Goal: Communication & Community: Answer question/provide support

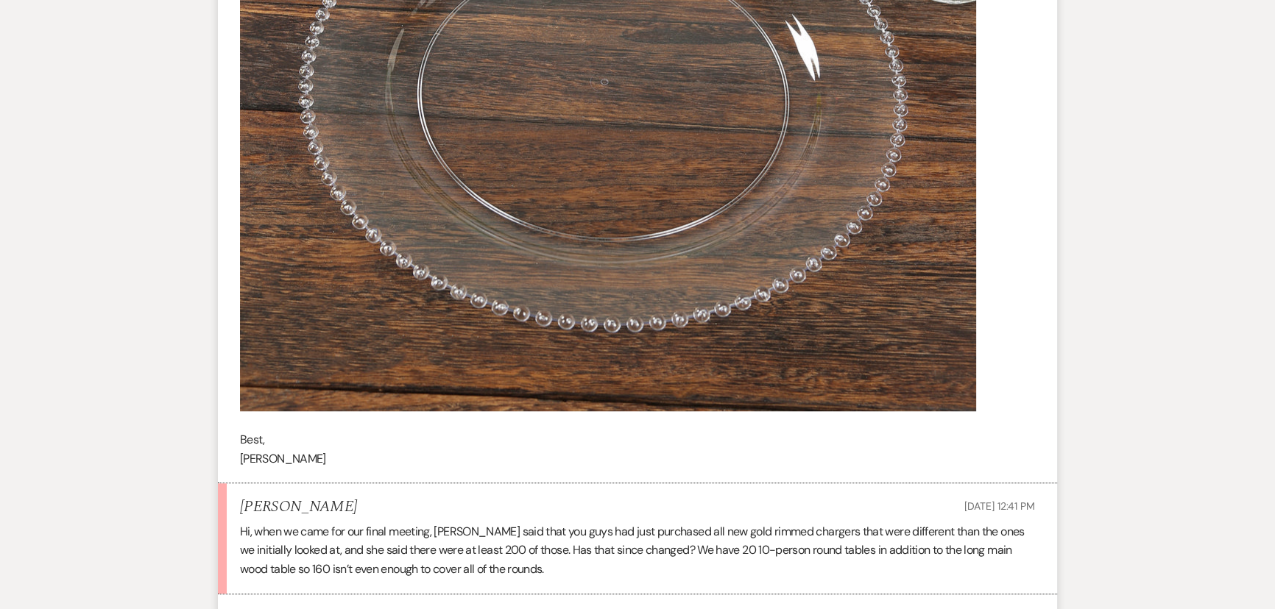
scroll to position [1677, 0]
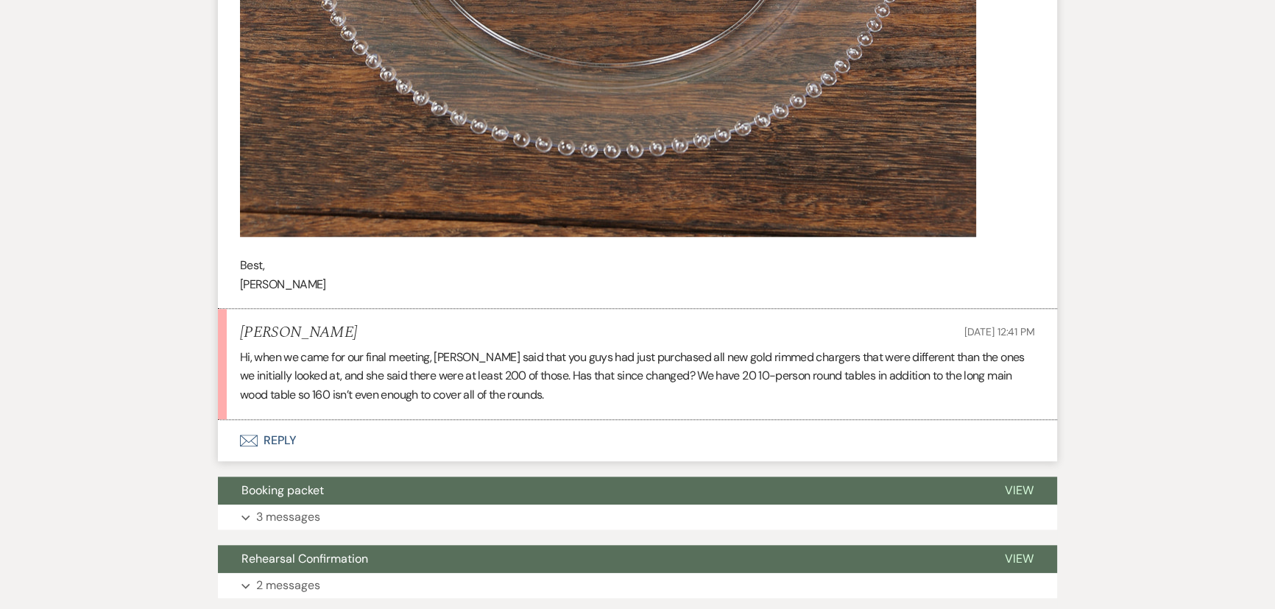
click at [277, 447] on button "Envelope Reply" at bounding box center [637, 440] width 839 height 41
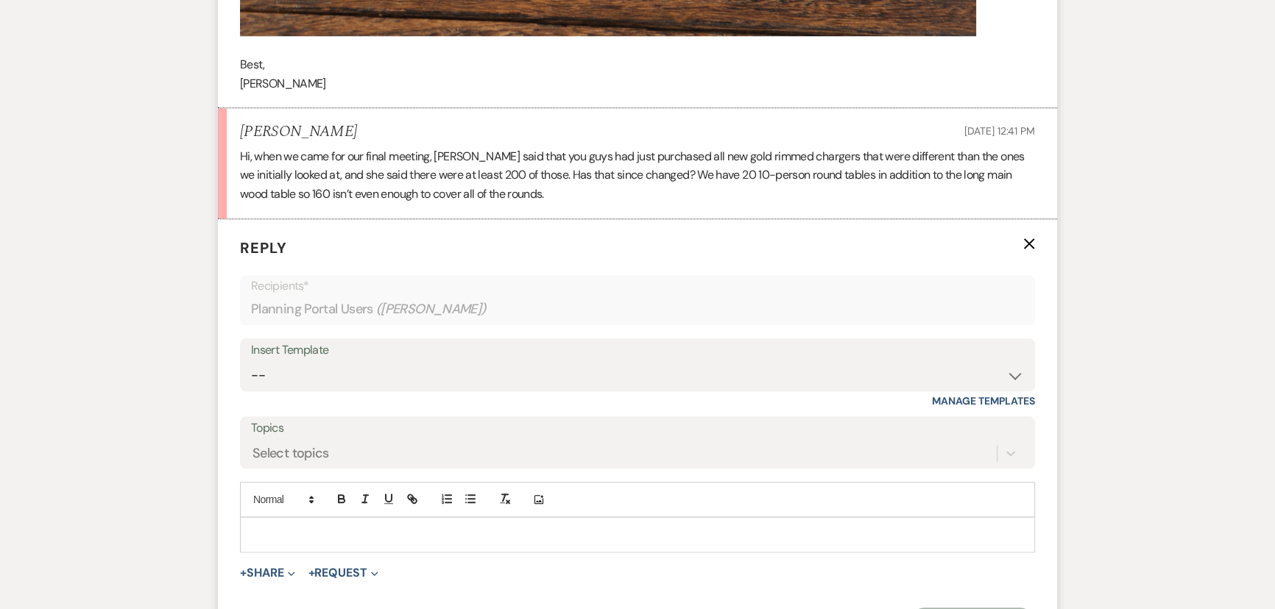
scroll to position [1944, 0]
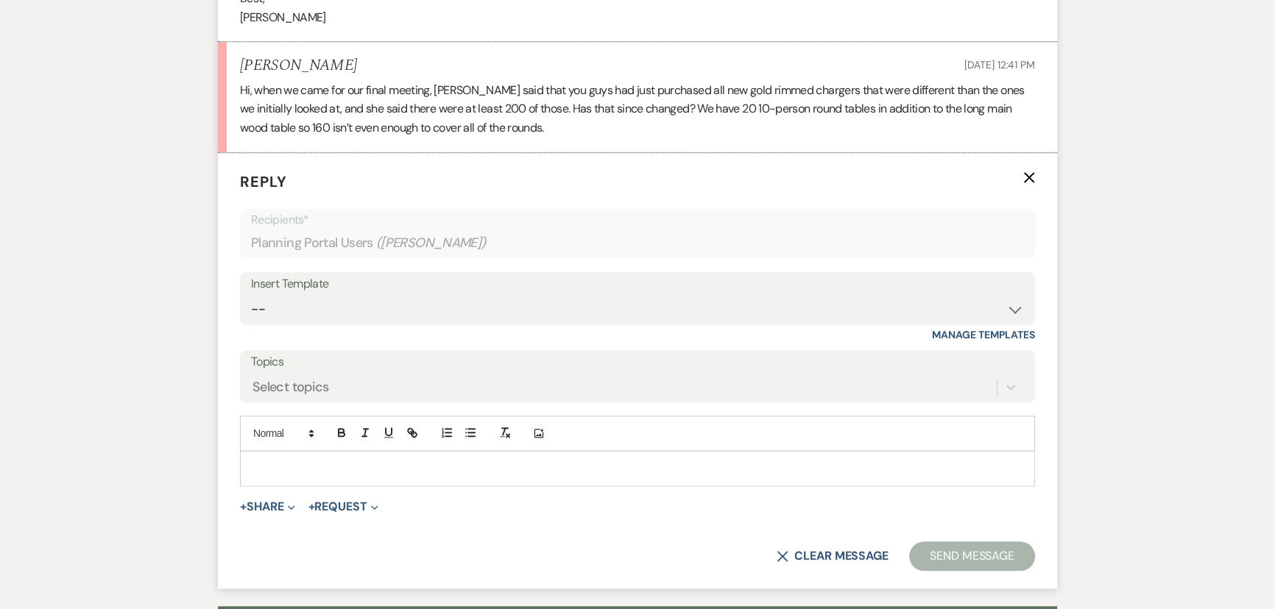
click at [414, 465] on p at bounding box center [637, 469] width 771 height 16
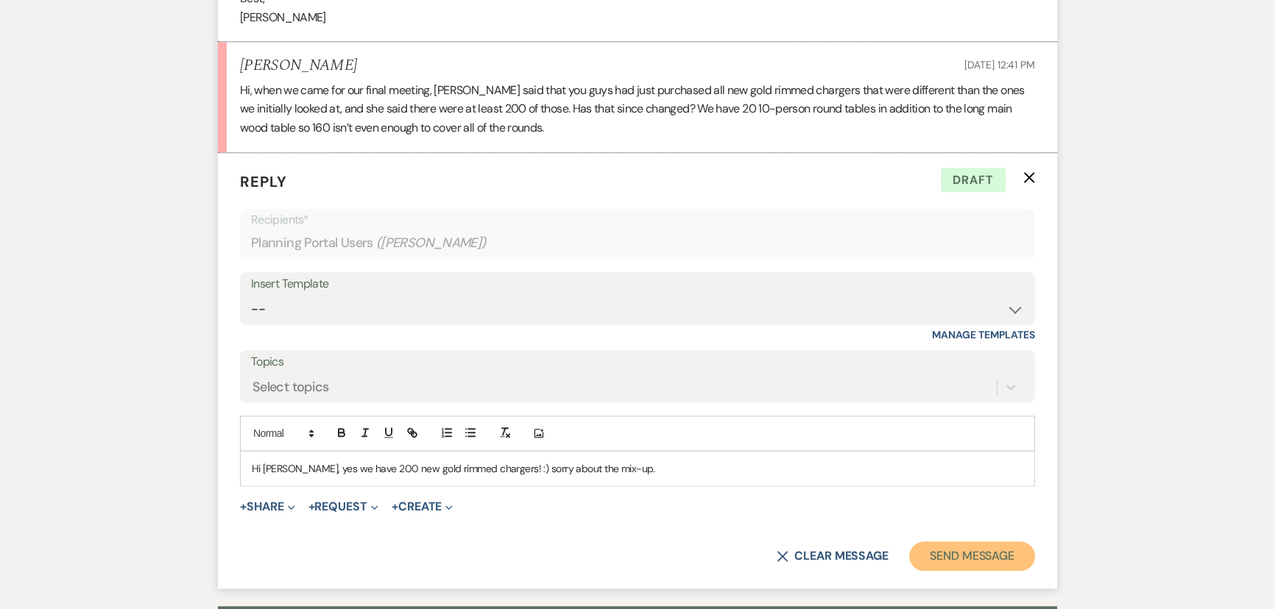
click at [963, 551] on button "Send Message" at bounding box center [972, 556] width 126 height 29
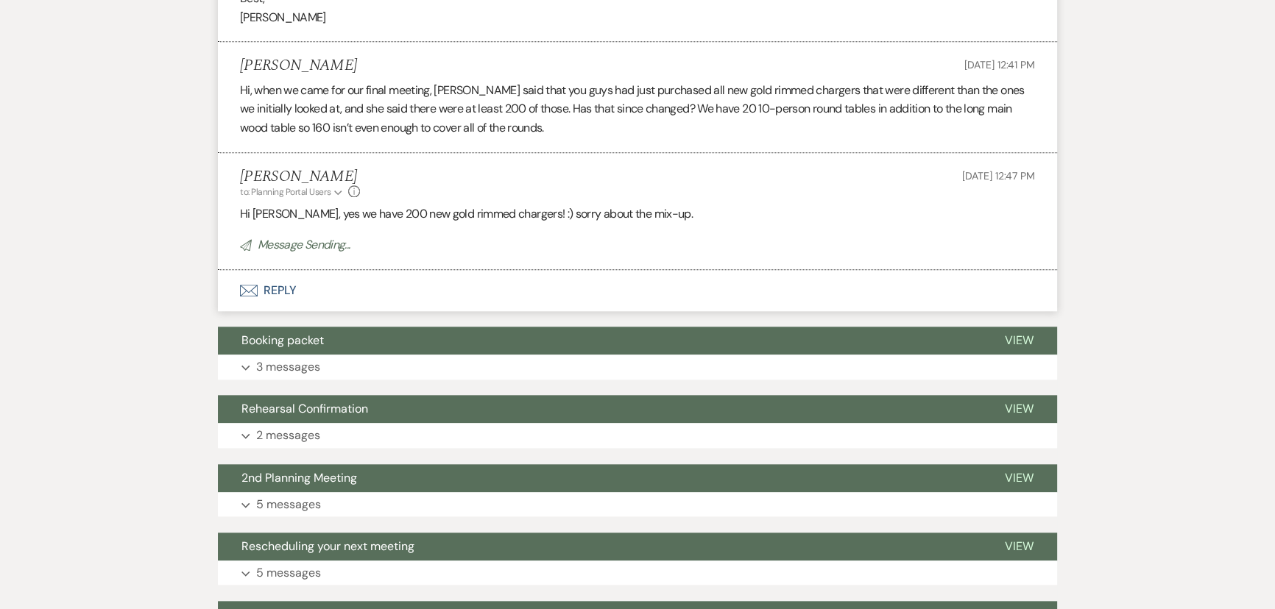
scroll to position [1877, 0]
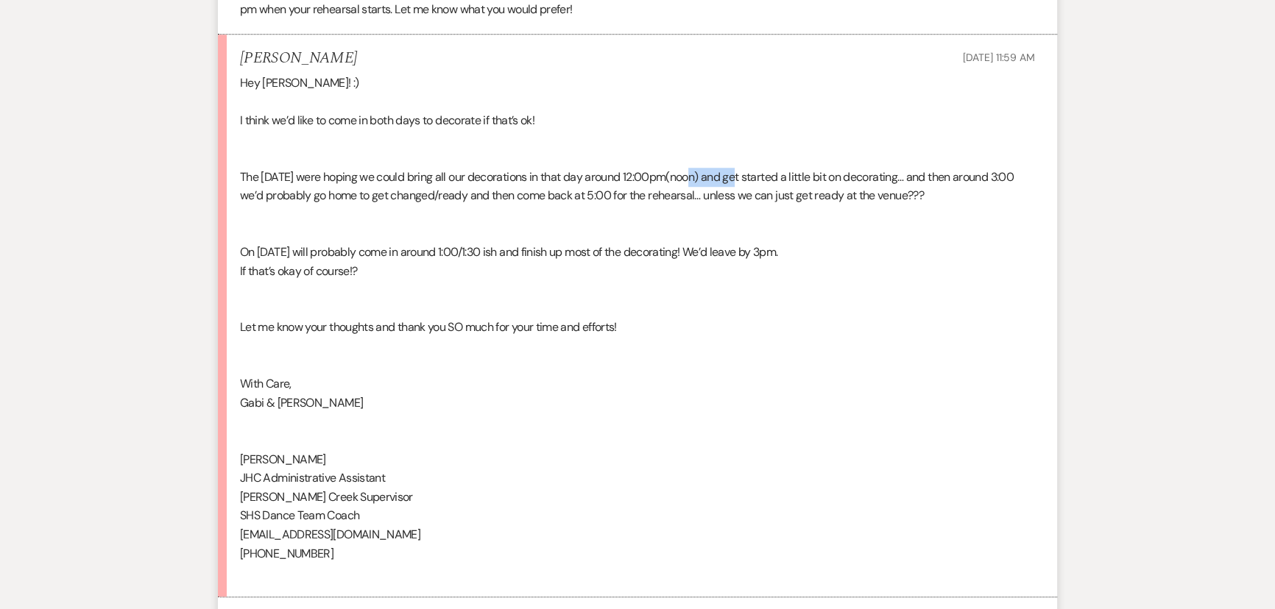
drag, startPoint x: 688, startPoint y: 177, endPoint x: 740, endPoint y: 175, distance: 51.6
click at [740, 175] on div "Hey Margaret! :) I think we’d like to come in both days to decorate if that’s o…" at bounding box center [637, 328] width 795 height 509
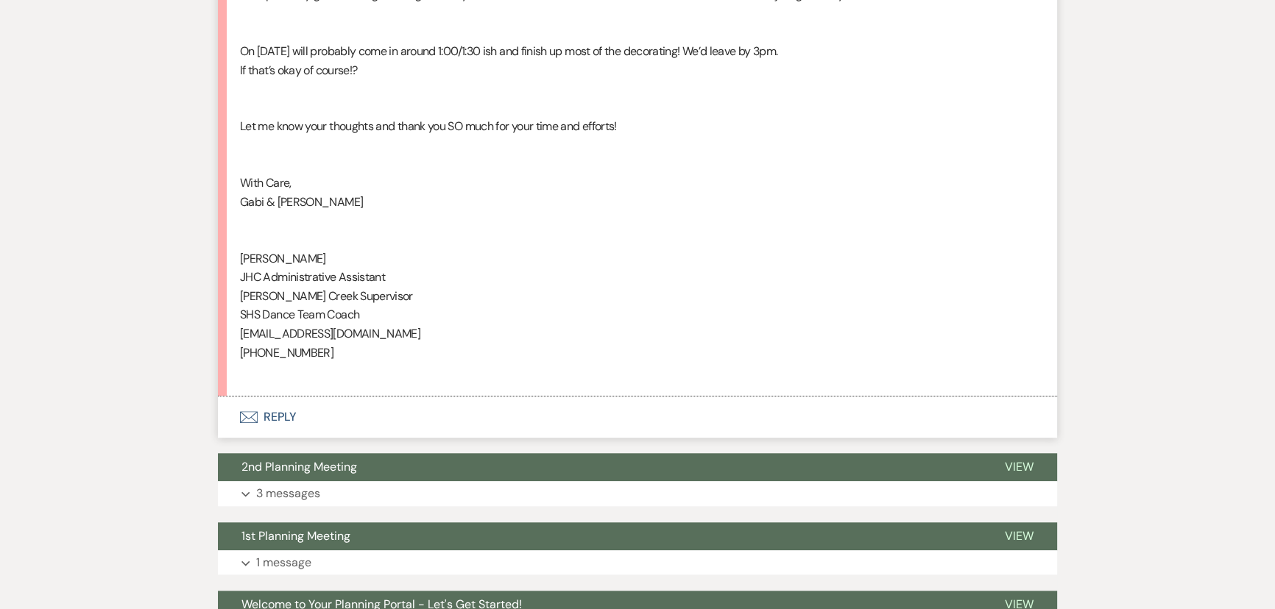
click at [279, 419] on button "Envelope Reply" at bounding box center [637, 417] width 839 height 41
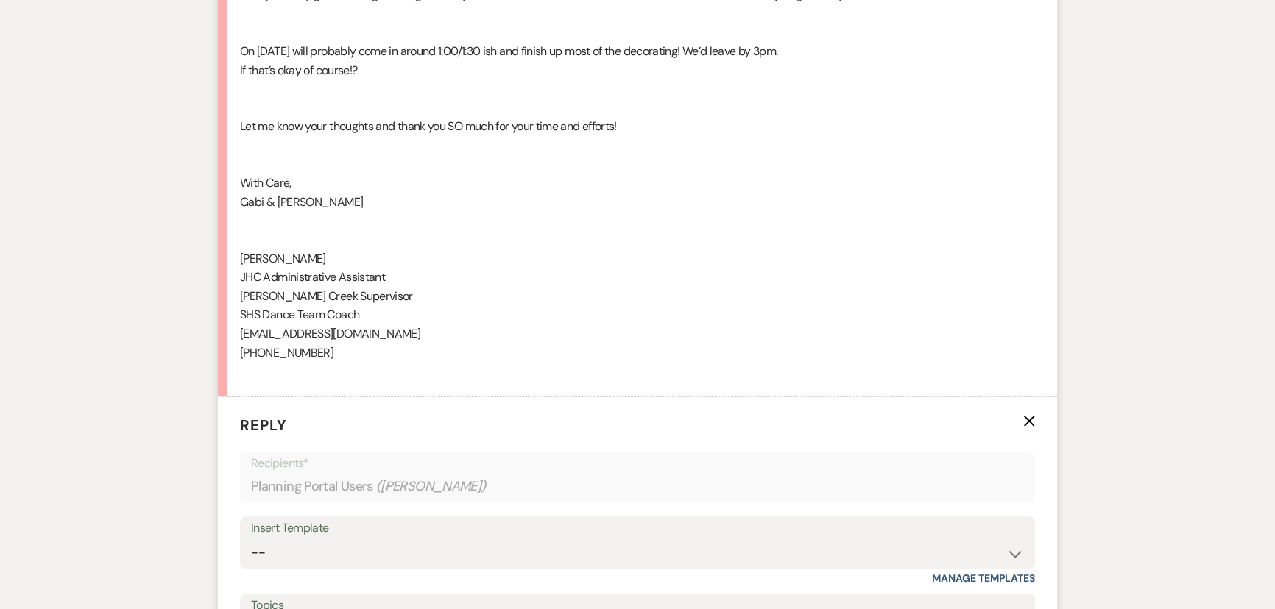
scroll to position [1950, 0]
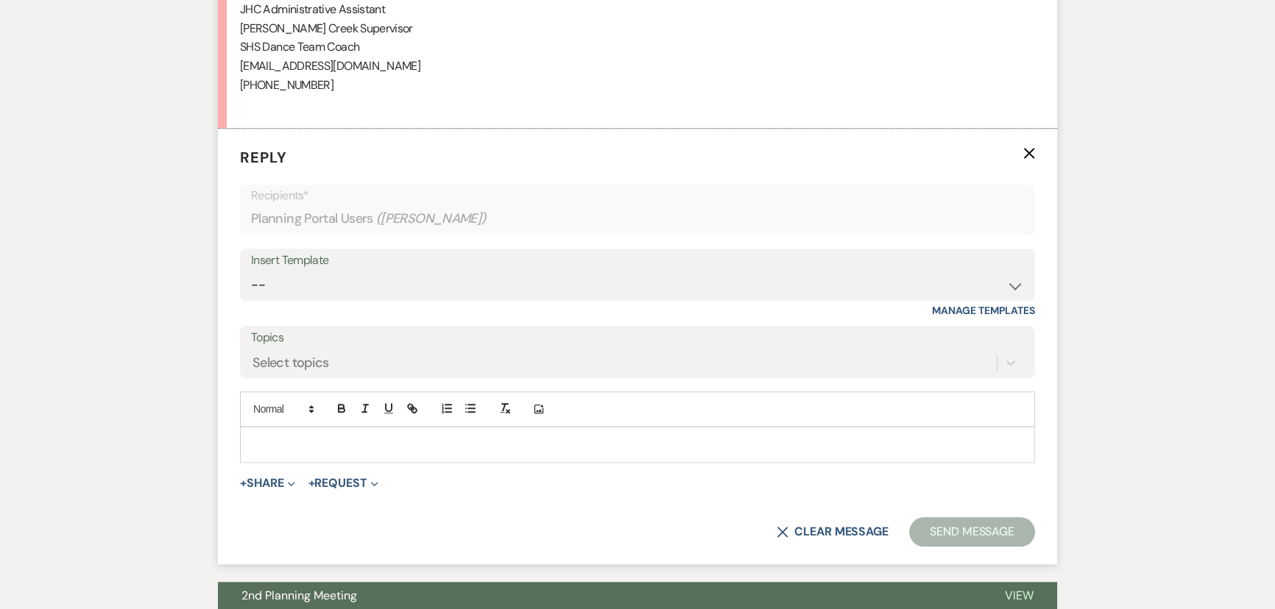
click at [376, 431] on div at bounding box center [637, 445] width 793 height 34
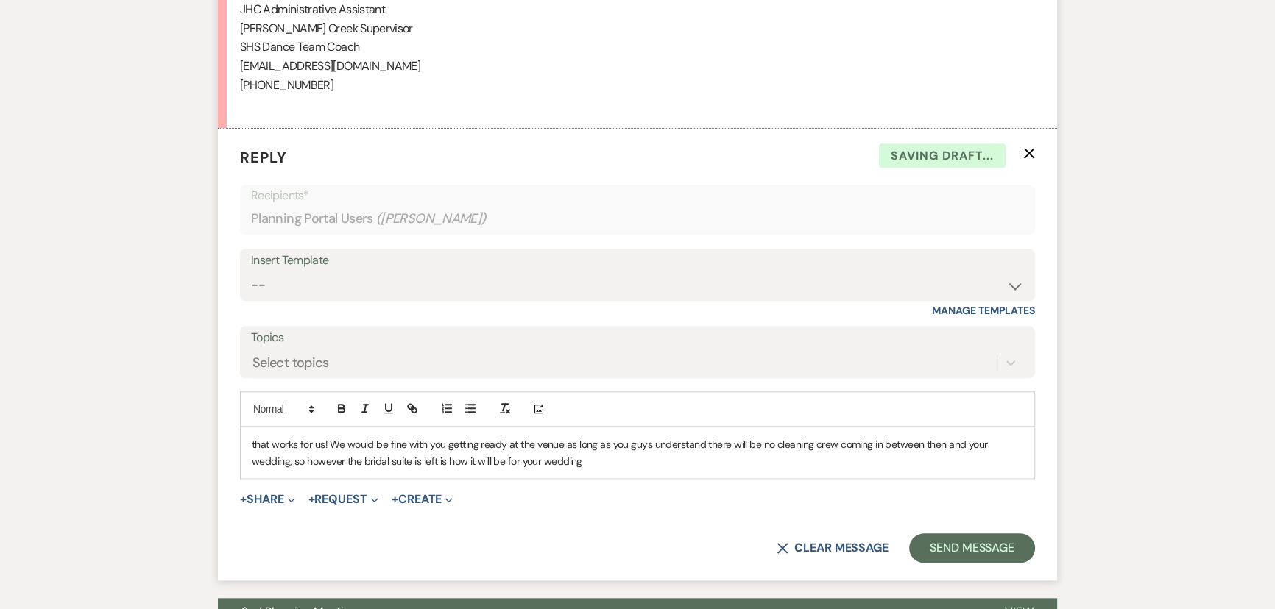
click at [577, 465] on p "that works for us! We would be fine with you getting ready at the venue as long…" at bounding box center [637, 452] width 771 height 33
click at [946, 538] on button "Send Message" at bounding box center [972, 548] width 126 height 29
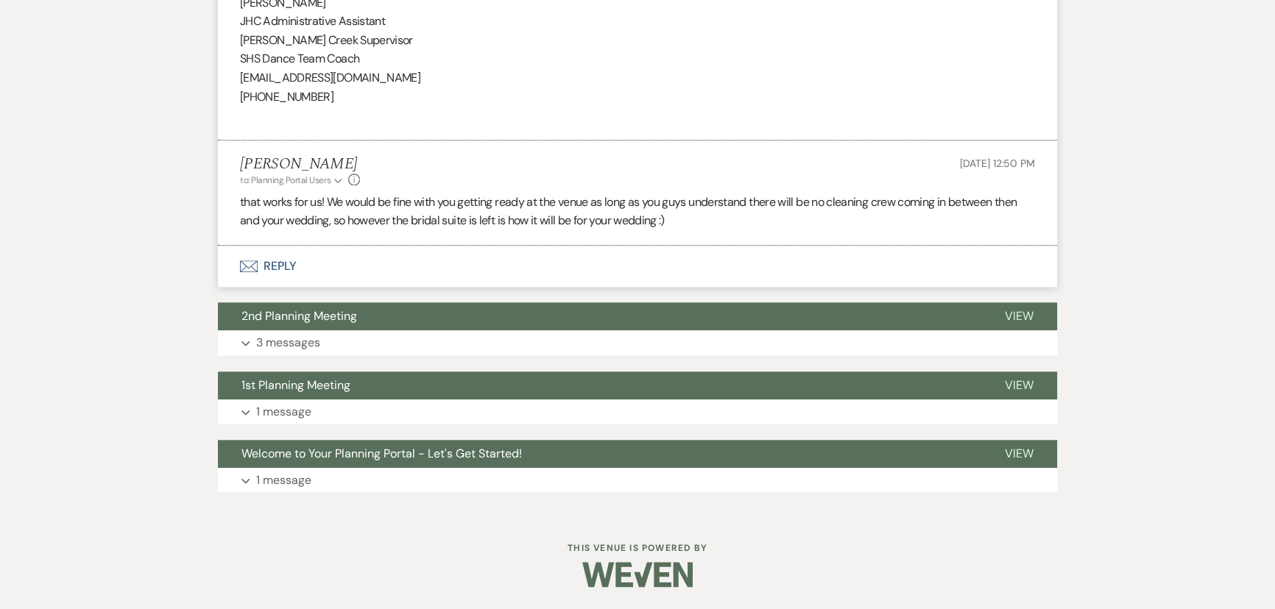
scroll to position [1936, 0]
